Goal: Find specific page/section: Find specific page/section

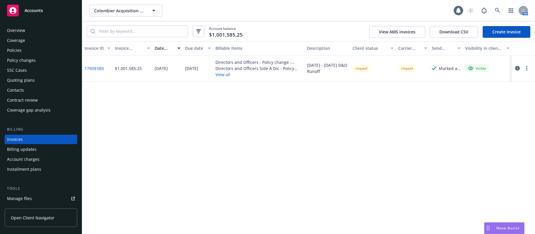
scroll to position [13, 0]
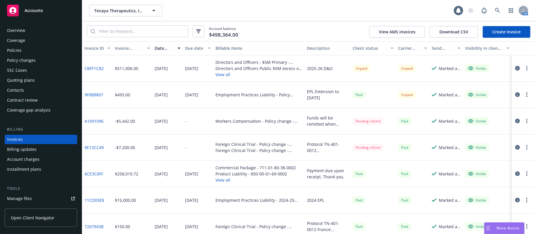
scroll to position [13, 0]
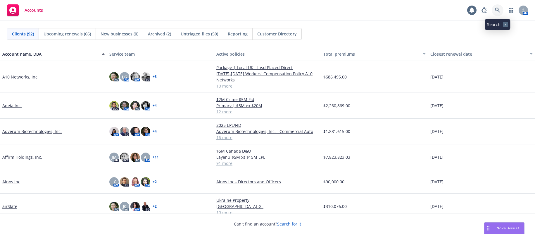
click at [498, 9] on icon at bounding box center [497, 10] width 5 height 5
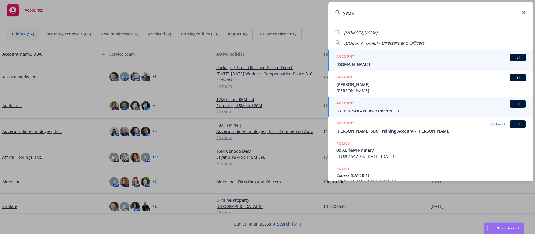
type input "yatra"
click at [347, 62] on span "[DOMAIN_NAME]" at bounding box center [432, 64] width 190 height 6
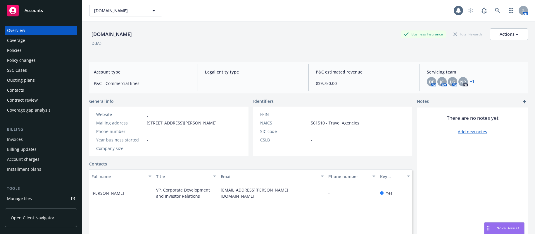
click at [19, 140] on div "Invoices" at bounding box center [15, 139] width 16 height 9
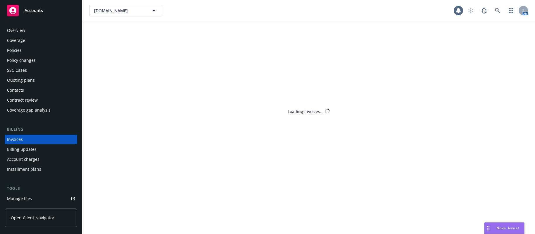
scroll to position [13, 0]
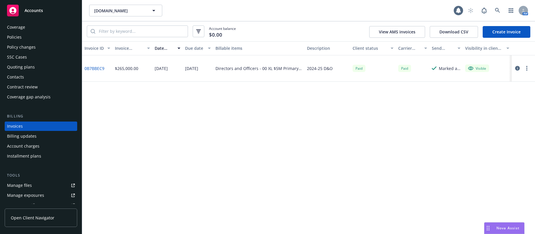
click at [99, 68] on link "0B7BBEC9" at bounding box center [95, 68] width 20 height 6
click at [18, 37] on div "Policies" at bounding box center [14, 36] width 15 height 9
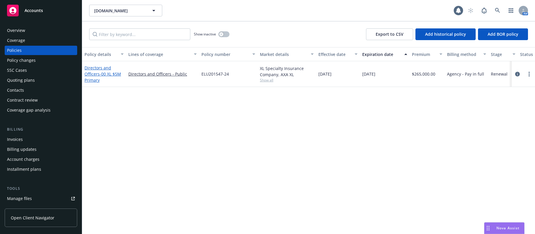
click at [113, 74] on span "- 00 XL $5M Primary" at bounding box center [103, 77] width 37 height 12
